Goal: Information Seeking & Learning: Learn about a topic

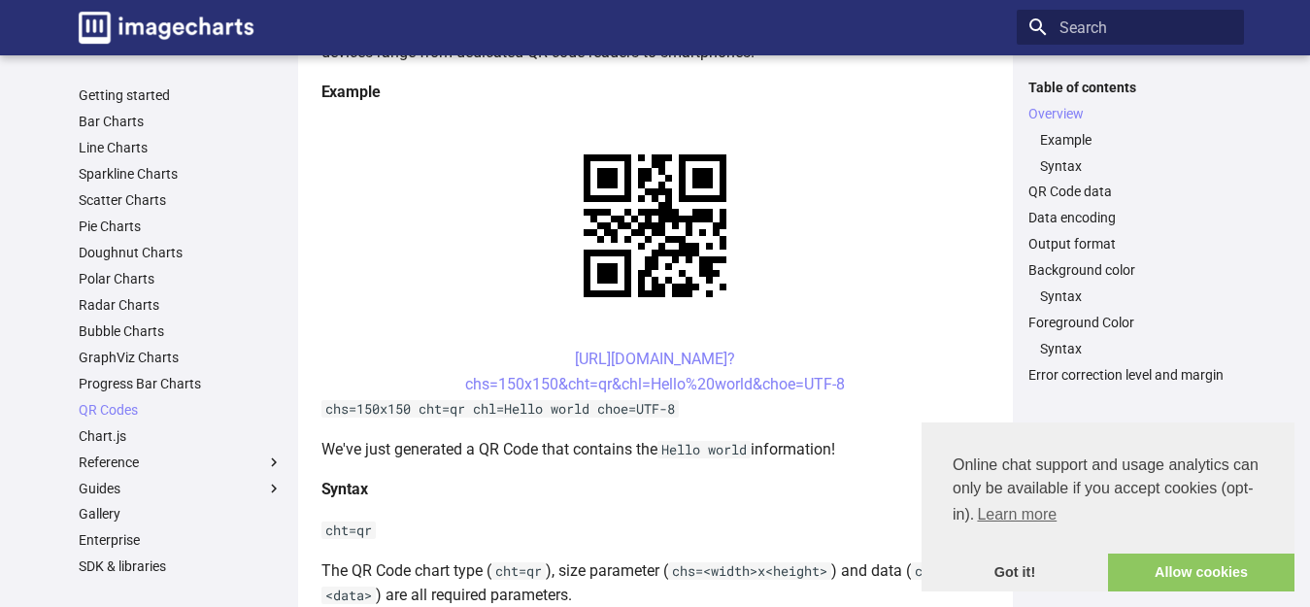
scroll to position [388, 0]
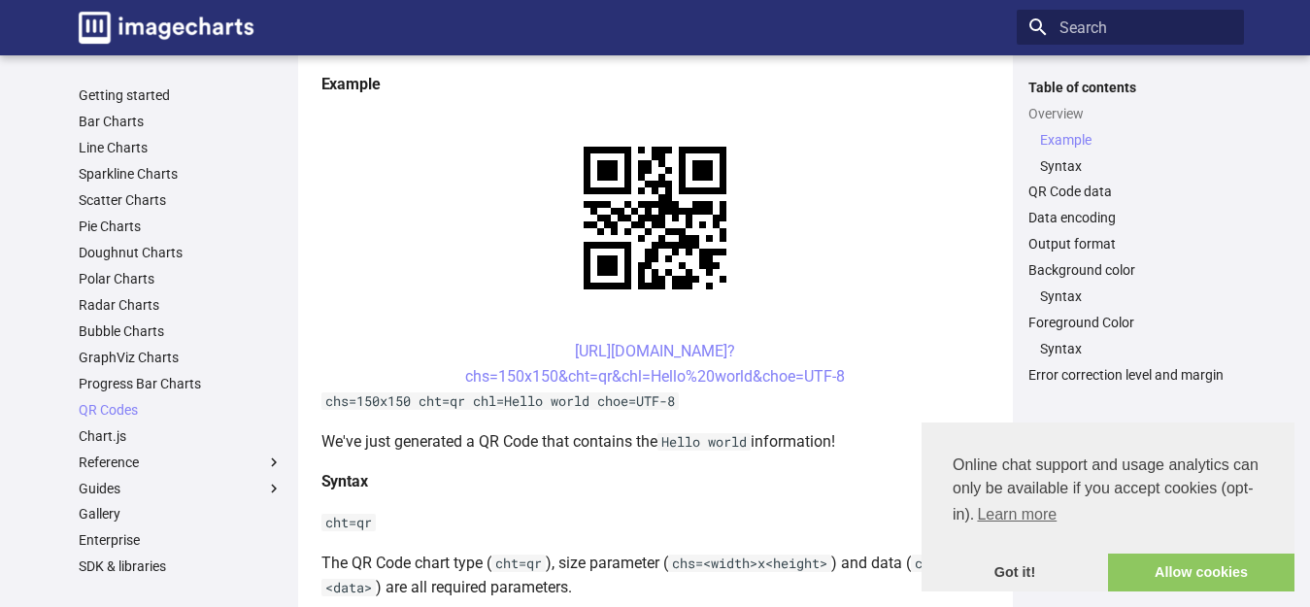
drag, startPoint x: 539, startPoint y: 350, endPoint x: 847, endPoint y: 376, distance: 308.9
click at [847, 376] on center "[URL][DOMAIN_NAME]? chs=150x150&cht=qr&chl=Hello%20world&choe=UTF-8" at bounding box center [655, 364] width 668 height 50
copy link "[URL][DOMAIN_NAME]? chs=150x150&cht=qr&chl=Hello%20world&choe=UTF-8"
click at [81, 150] on link "Line Charts" at bounding box center [181, 147] width 204 height 17
